Goal: Find specific page/section: Find specific page/section

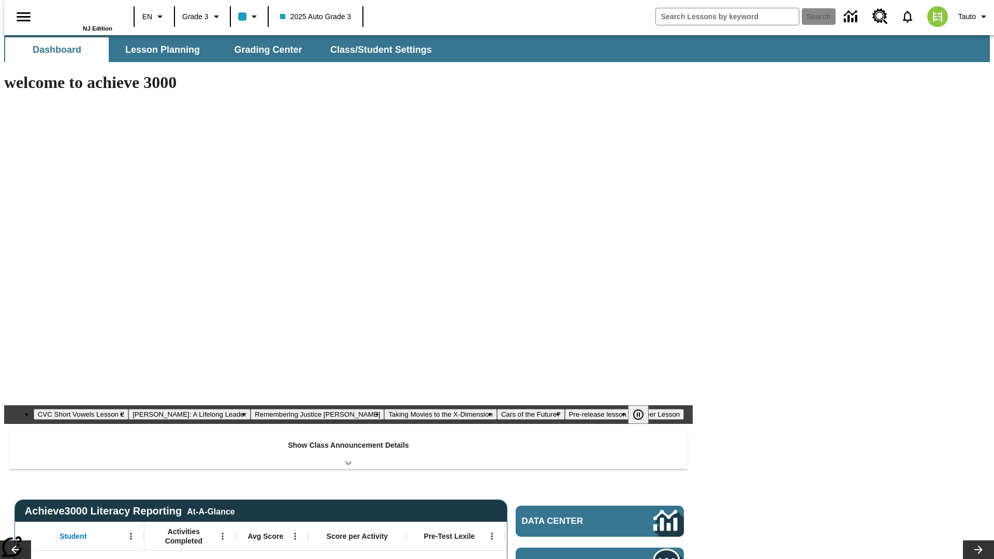
type input "-1"
click at [158, 50] on button "Lesson Planning" at bounding box center [163, 49] width 104 height 25
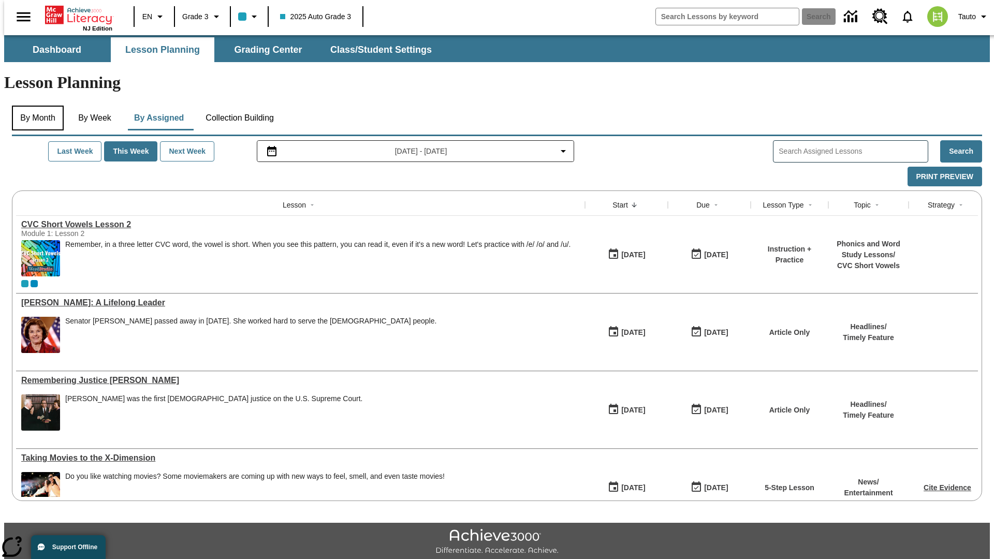
click at [35, 106] on button "By Month" at bounding box center [38, 118] width 52 height 25
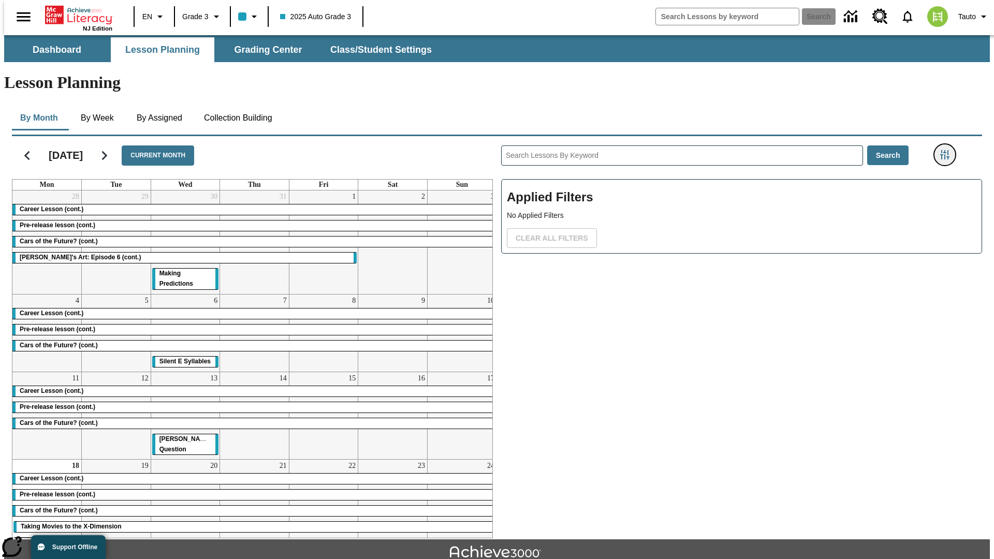
click at [948, 150] on icon "Filters Side menu" at bounding box center [944, 154] width 9 height 9
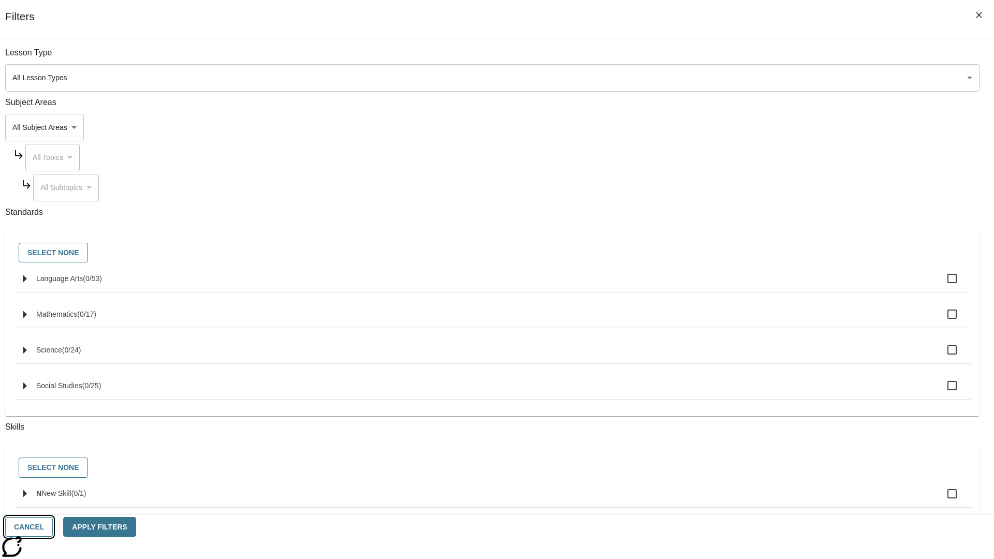
click at [53, 527] on button "Cancel" at bounding box center [29, 527] width 48 height 20
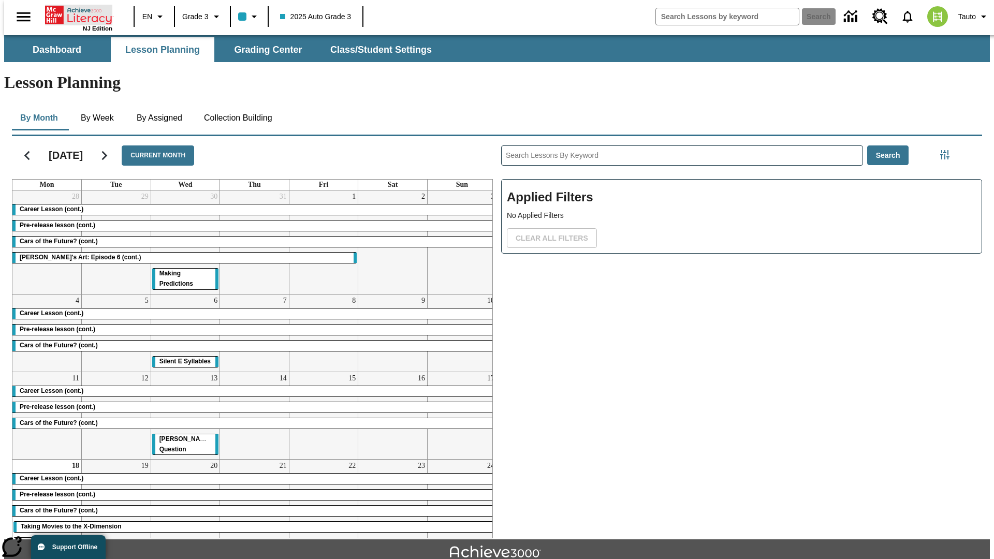
click at [75, 14] on icon "Home" at bounding box center [79, 15] width 69 height 21
